Goal: Task Accomplishment & Management: Manage account settings

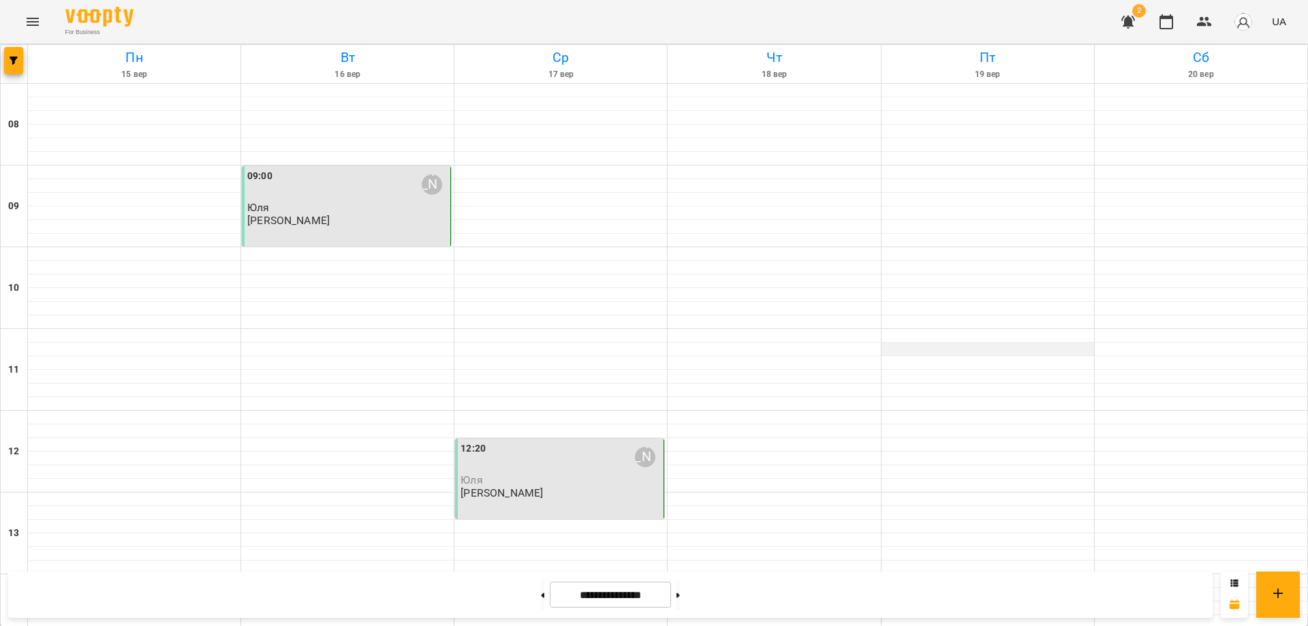
scroll to position [500, 0]
drag, startPoint x: 961, startPoint y: 535, endPoint x: 953, endPoint y: 525, distance: 13.1
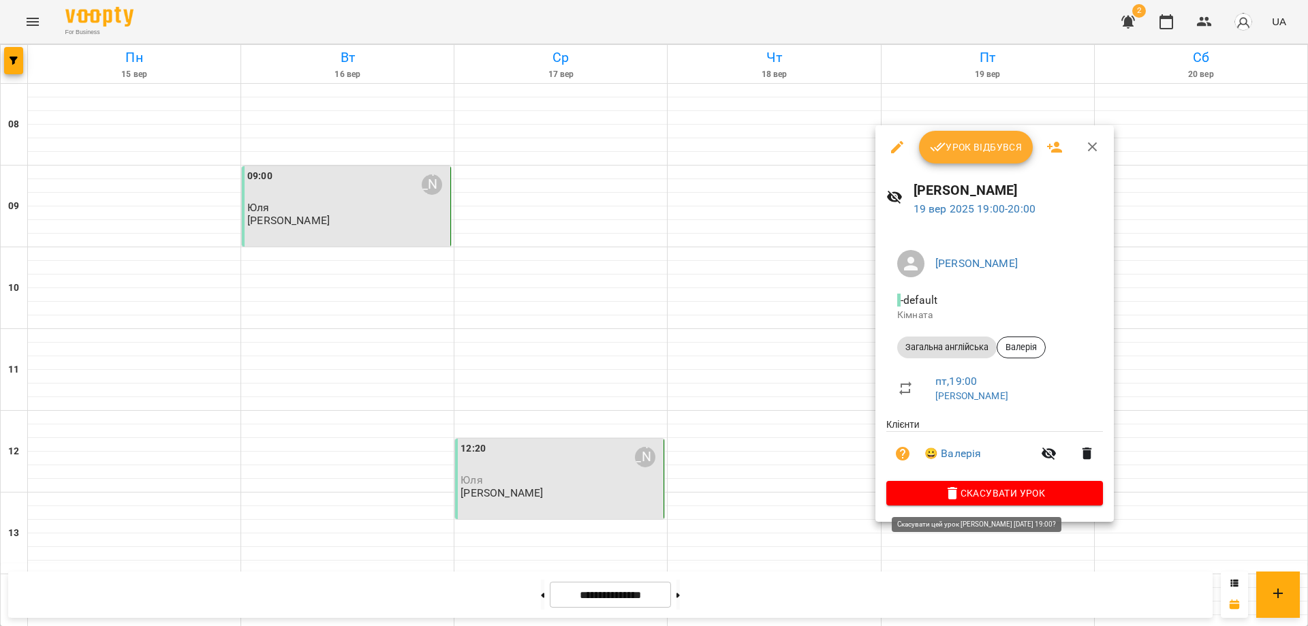
click at [1003, 494] on span "Скасувати Урок" at bounding box center [994, 493] width 195 height 16
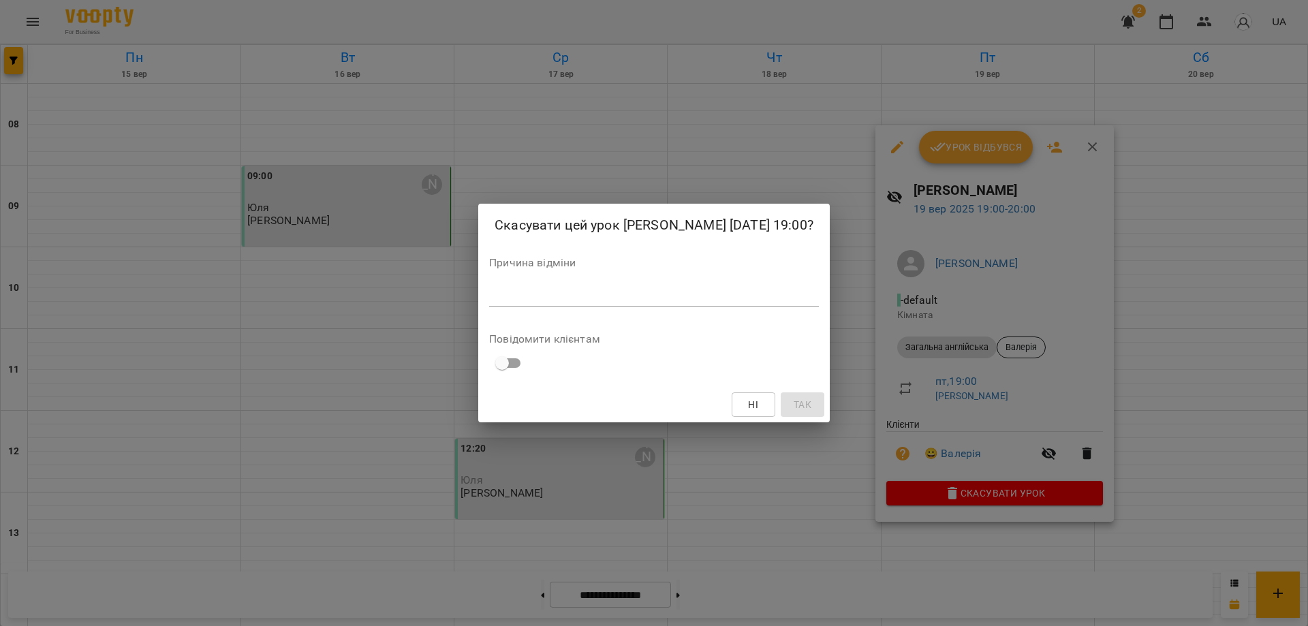
click at [489, 298] on div "*" at bounding box center [654, 296] width 330 height 22
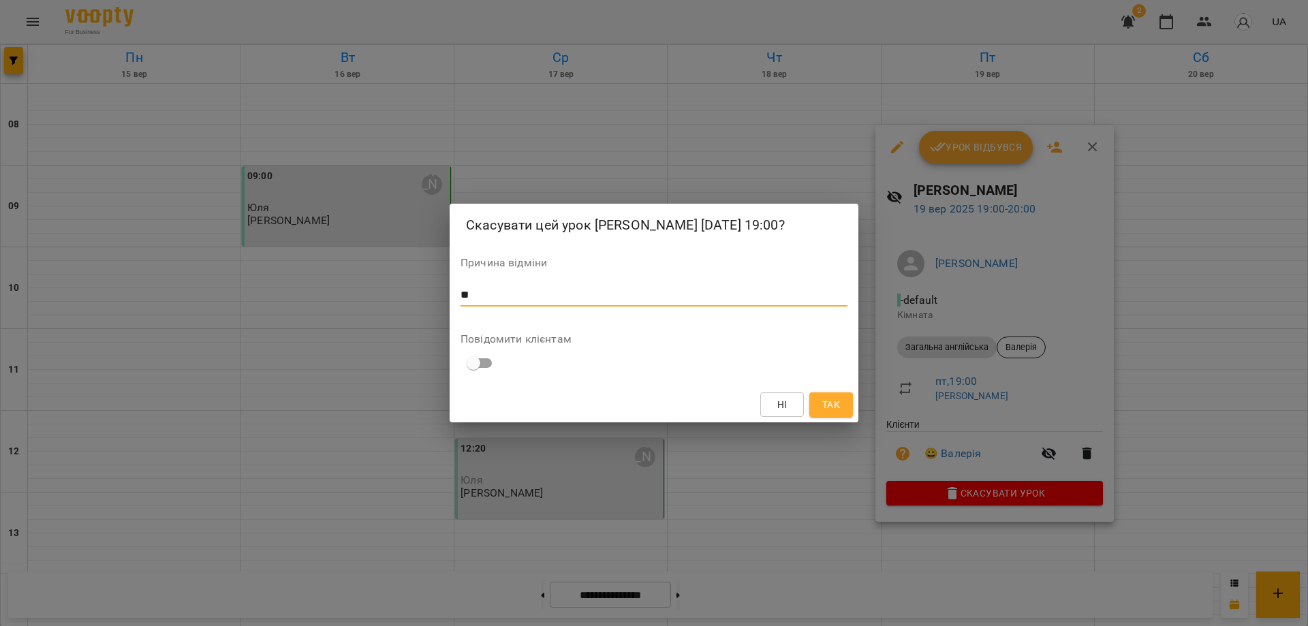
type textarea "*"
type textarea "**********"
click at [832, 413] on span "Так" at bounding box center [831, 404] width 18 height 16
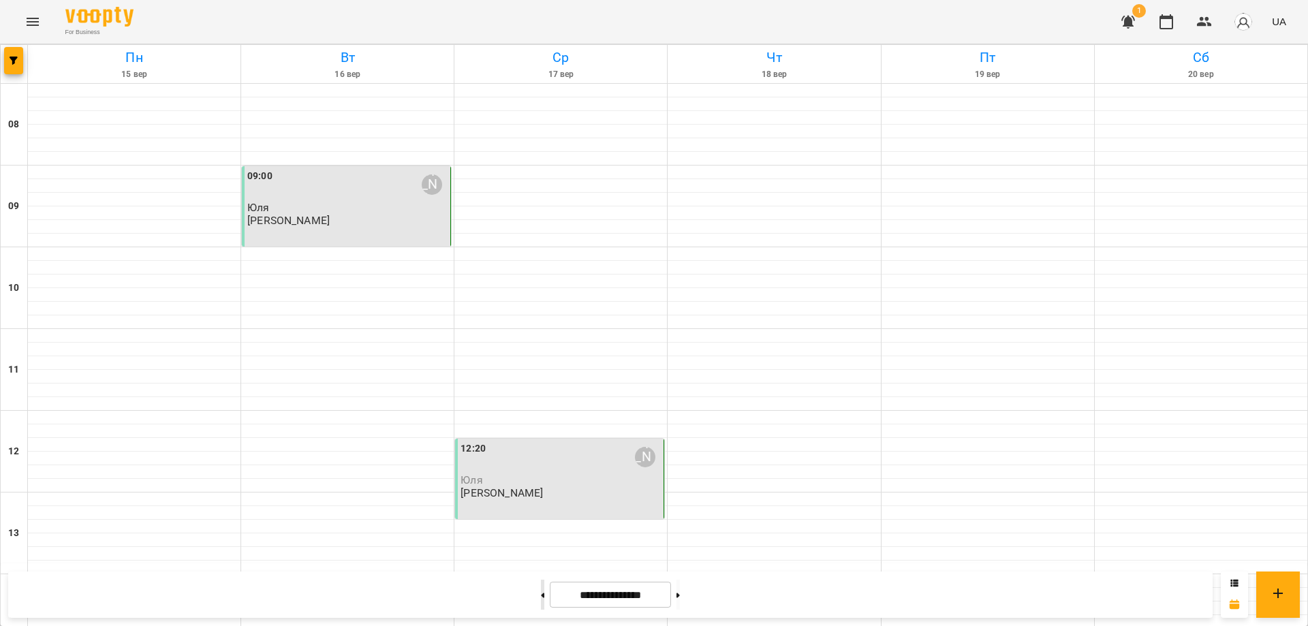
click at [541, 593] on icon at bounding box center [542, 595] width 3 height 5
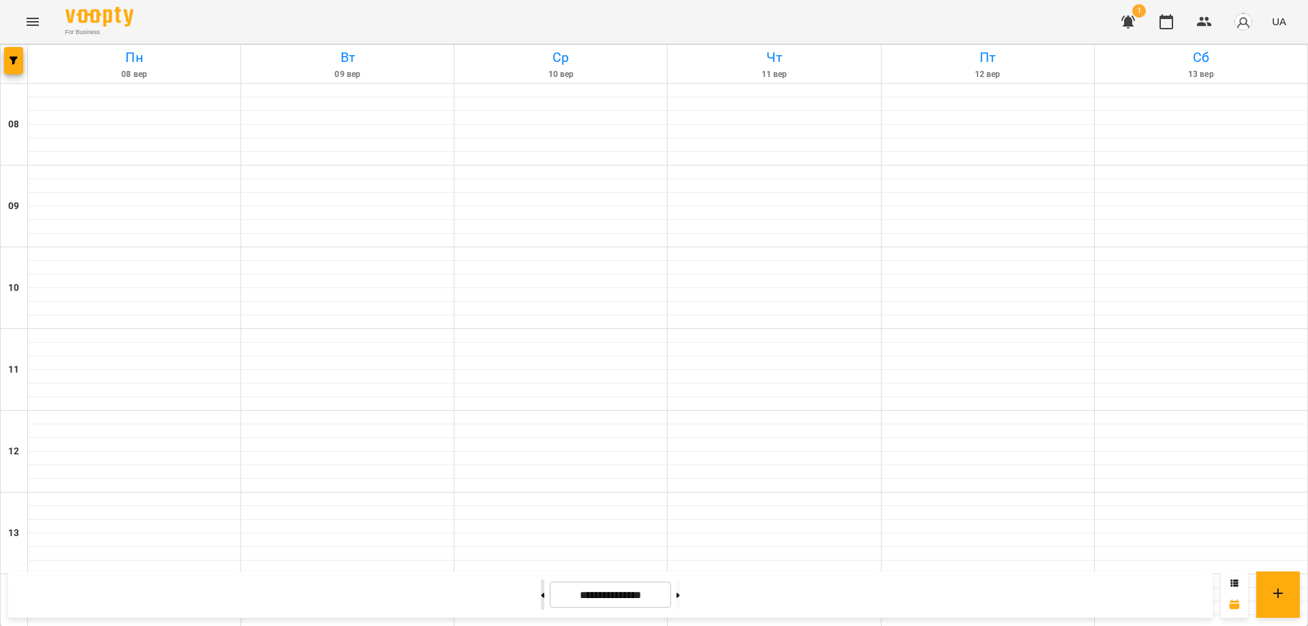
click at [541, 593] on icon at bounding box center [542, 595] width 3 height 5
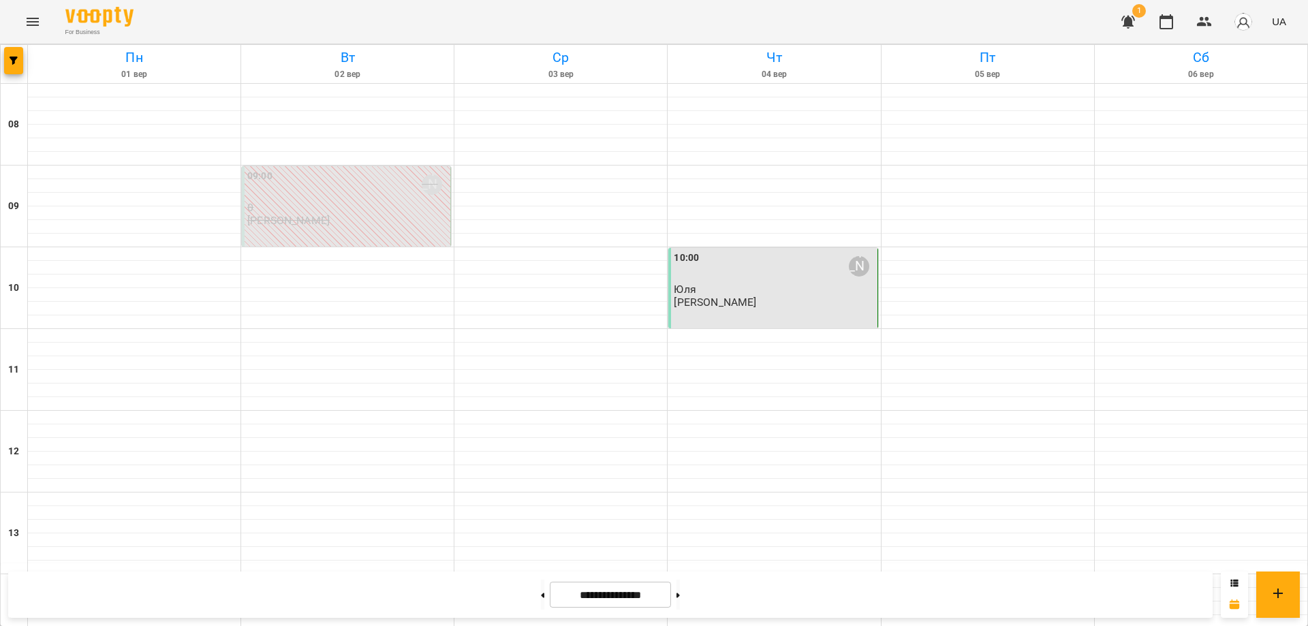
scroll to position [0, 0]
click at [680, 593] on icon at bounding box center [677, 595] width 3 height 5
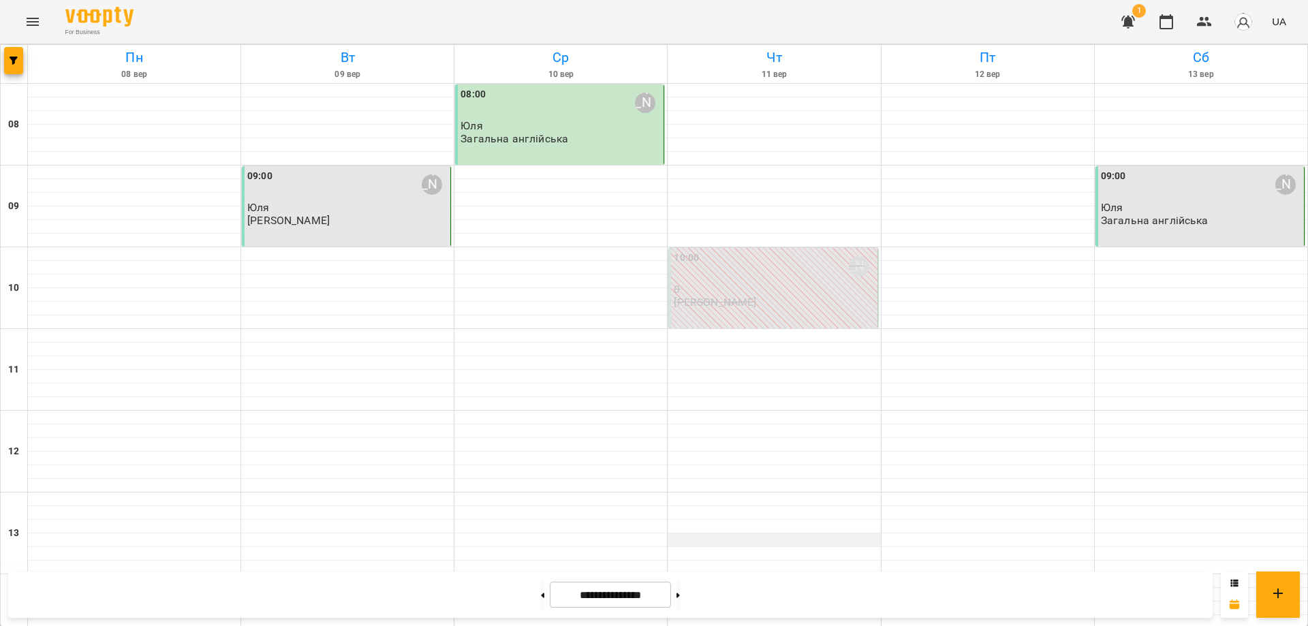
scroll to position [500, 0]
click at [680, 591] on button at bounding box center [677, 595] width 3 height 30
type input "**********"
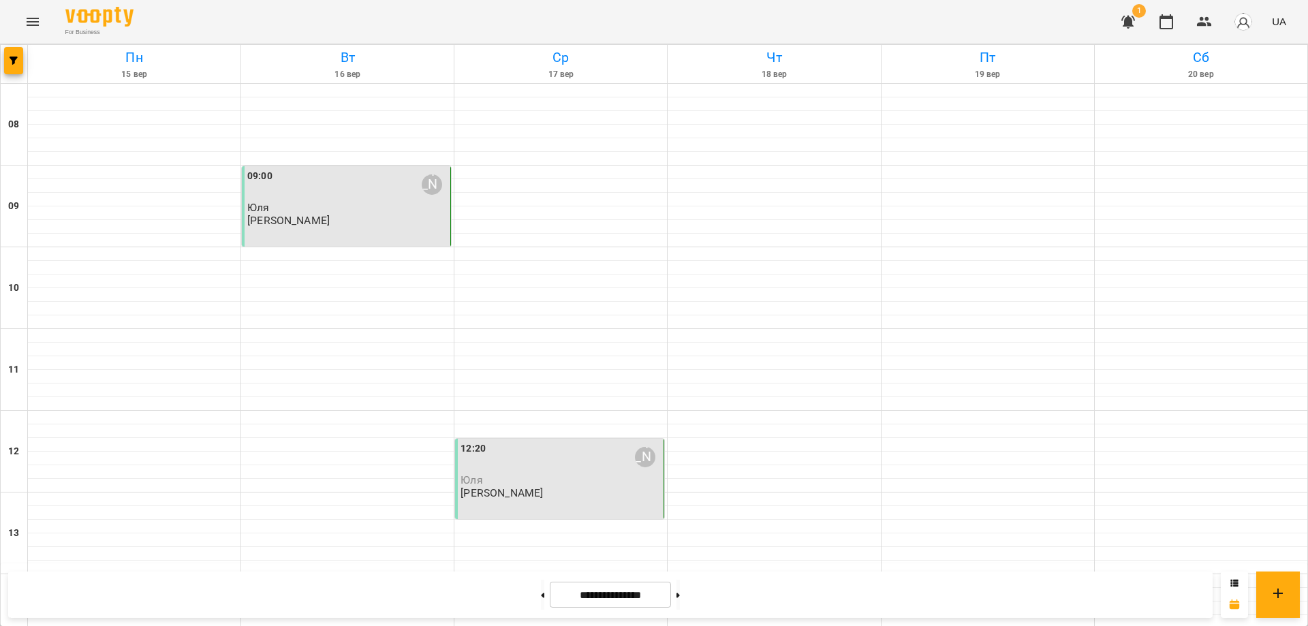
scroll to position [0, 0]
